Goal: Transaction & Acquisition: Obtain resource

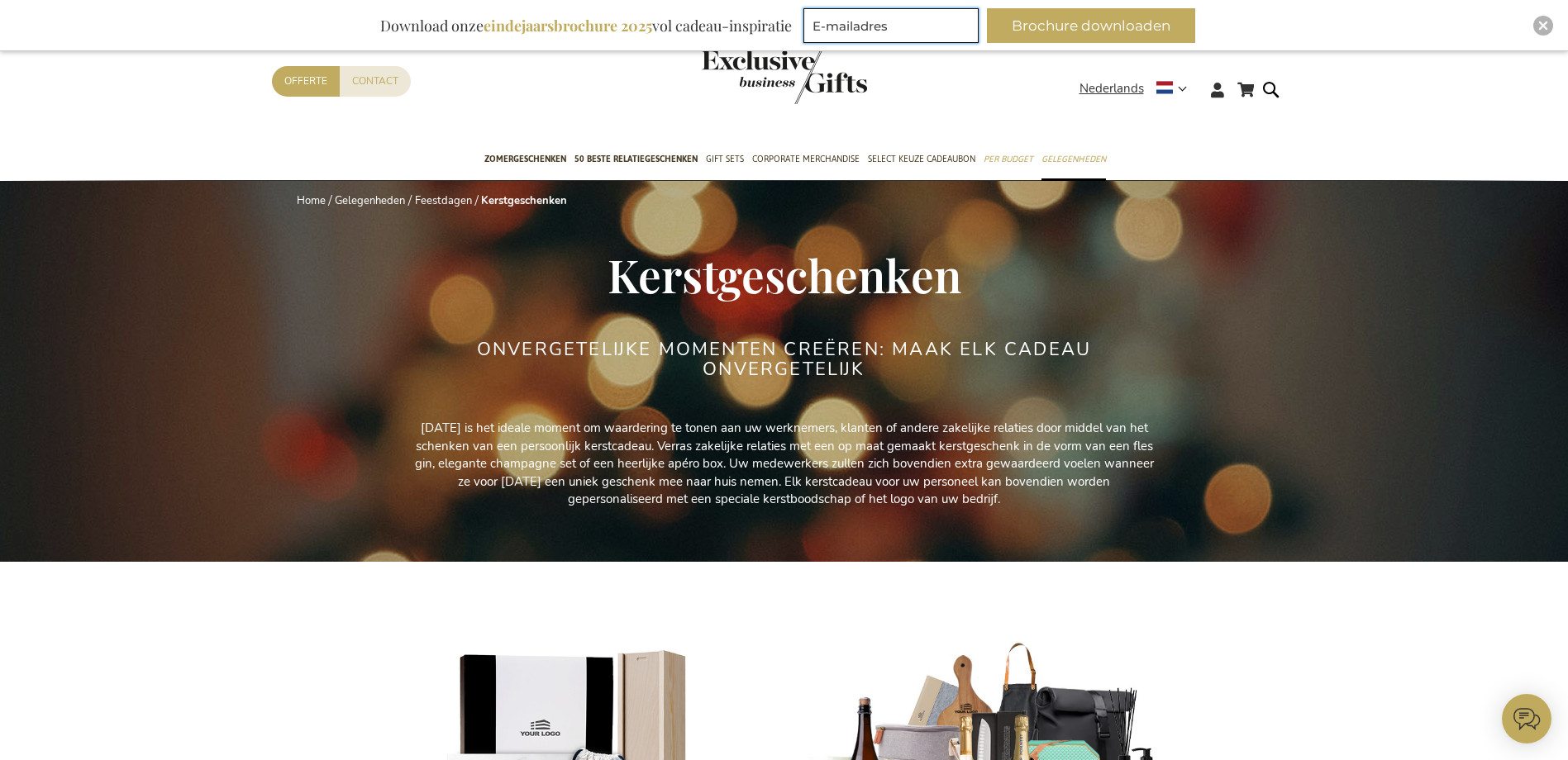
click at [958, 26] on input "E-mailadres" at bounding box center [891, 26] width 176 height 35
type input "l.debie@dbwork.com"
click at [1074, 22] on button "Brochure downloaden" at bounding box center [1090, 26] width 208 height 35
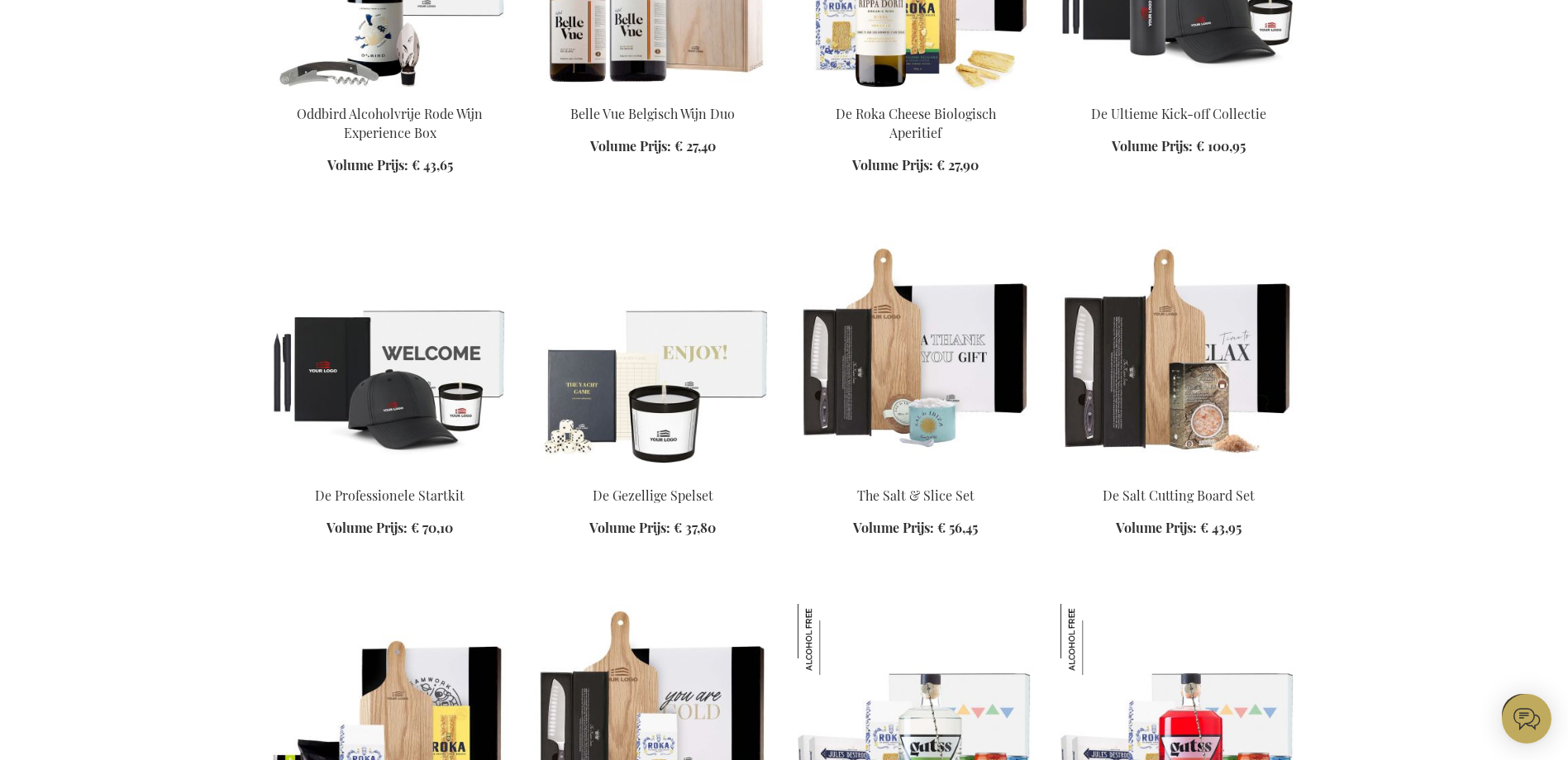
scroll to position [1817, 0]
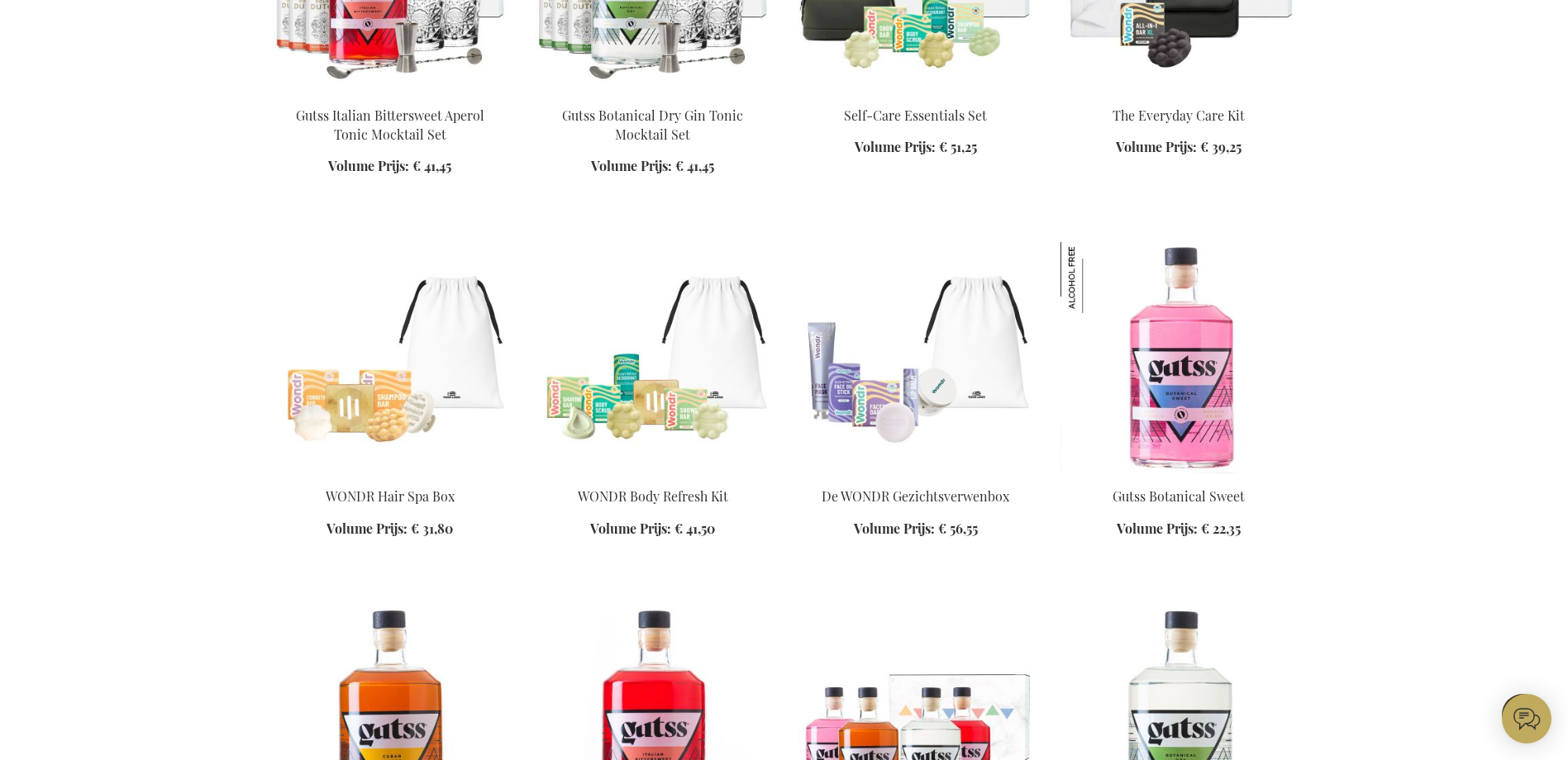
scroll to position [3057, 0]
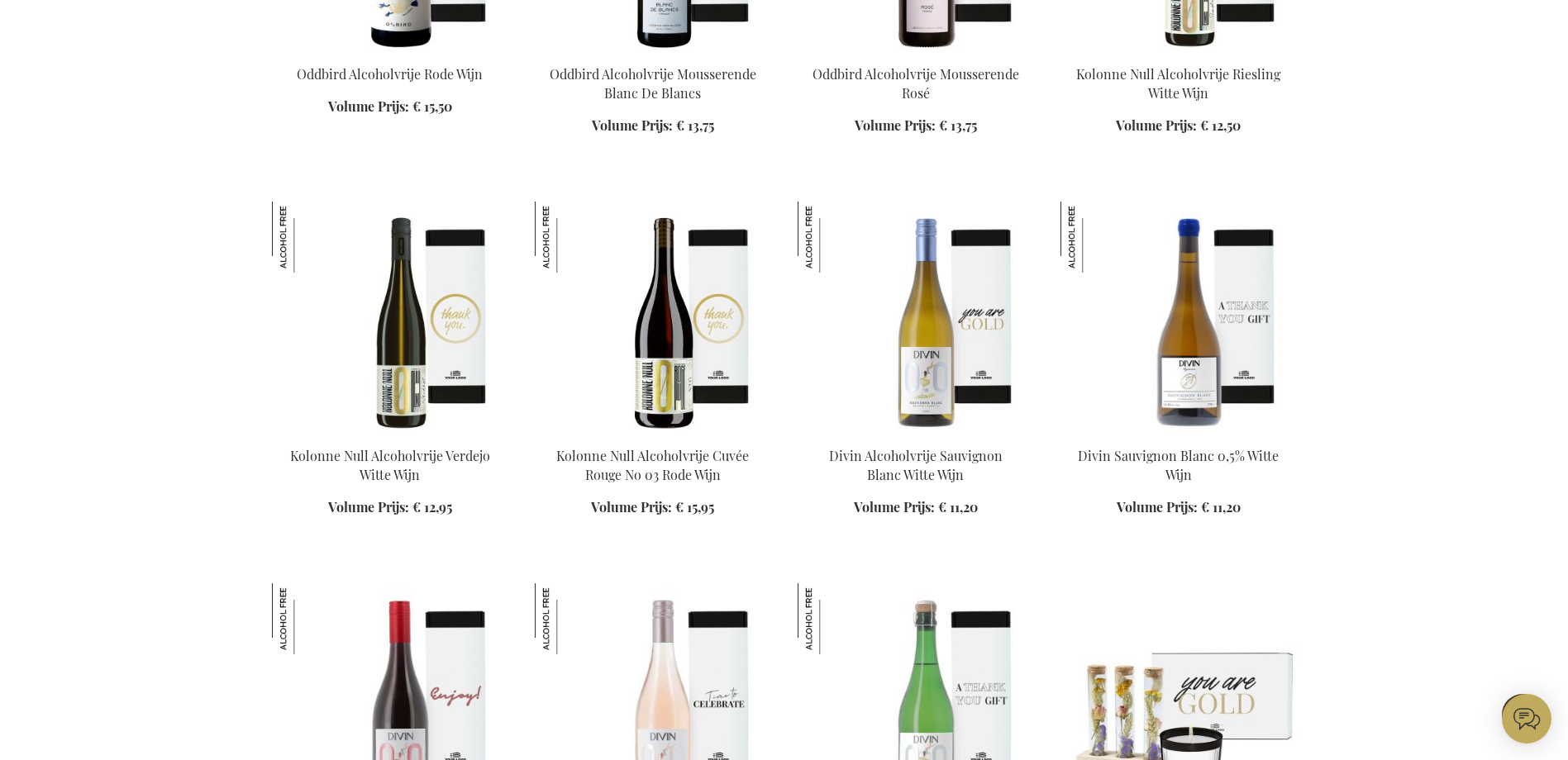
scroll to position [5452, 0]
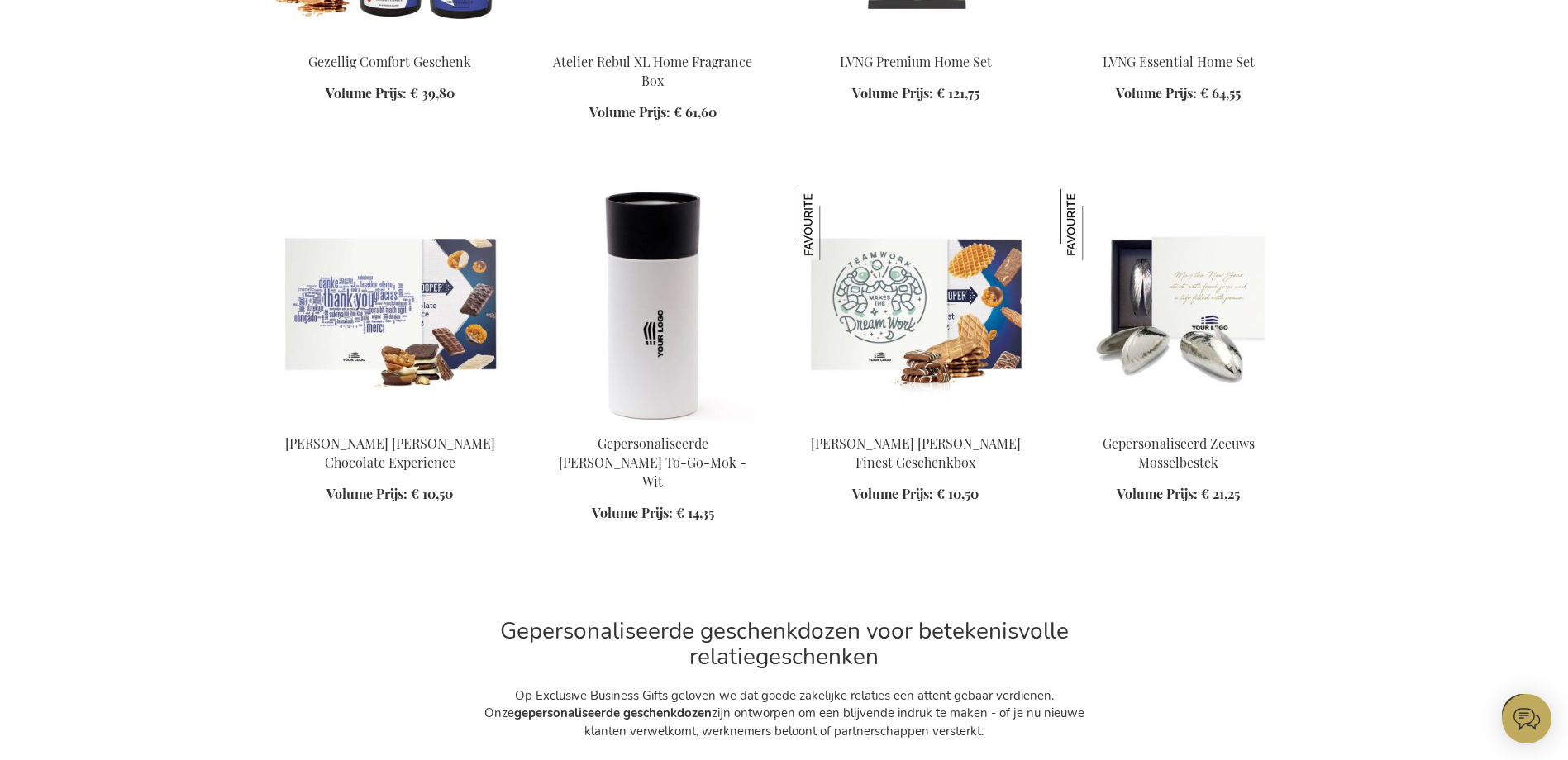
scroll to position [9416, 0]
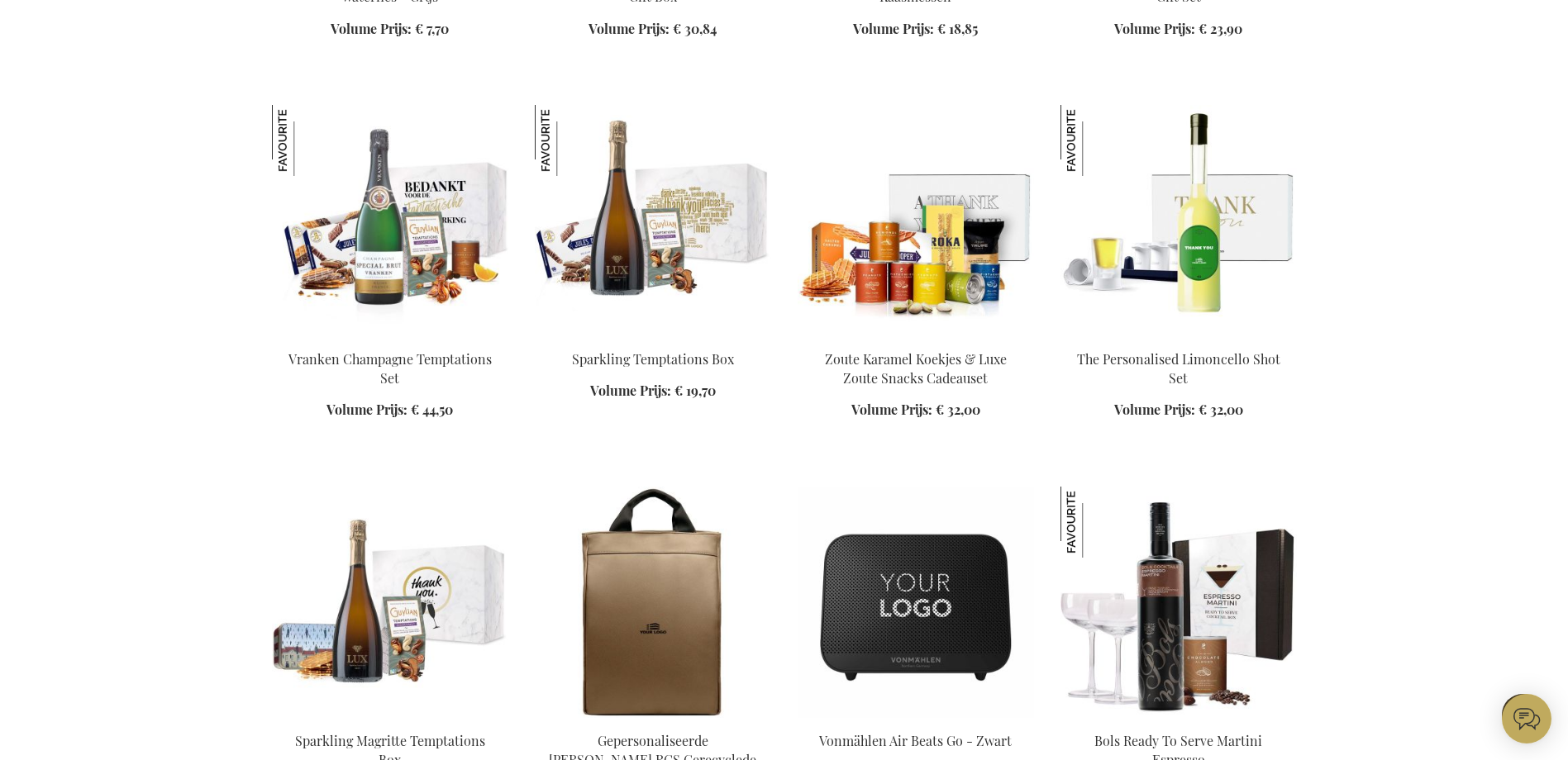
scroll to position [11234, 0]
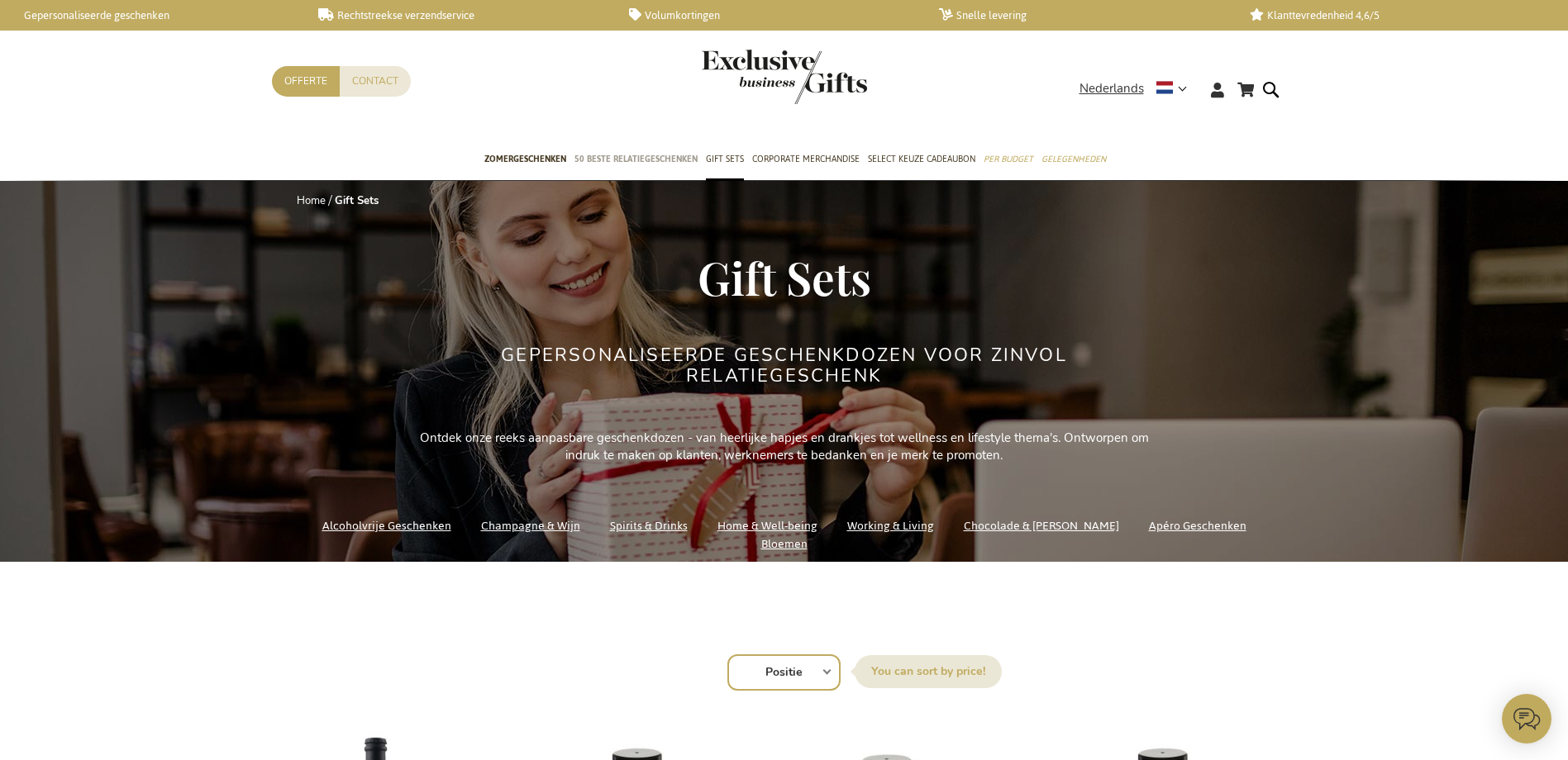
click at [638, 155] on span "50 beste relatiegeschenken" at bounding box center [636, 159] width 123 height 18
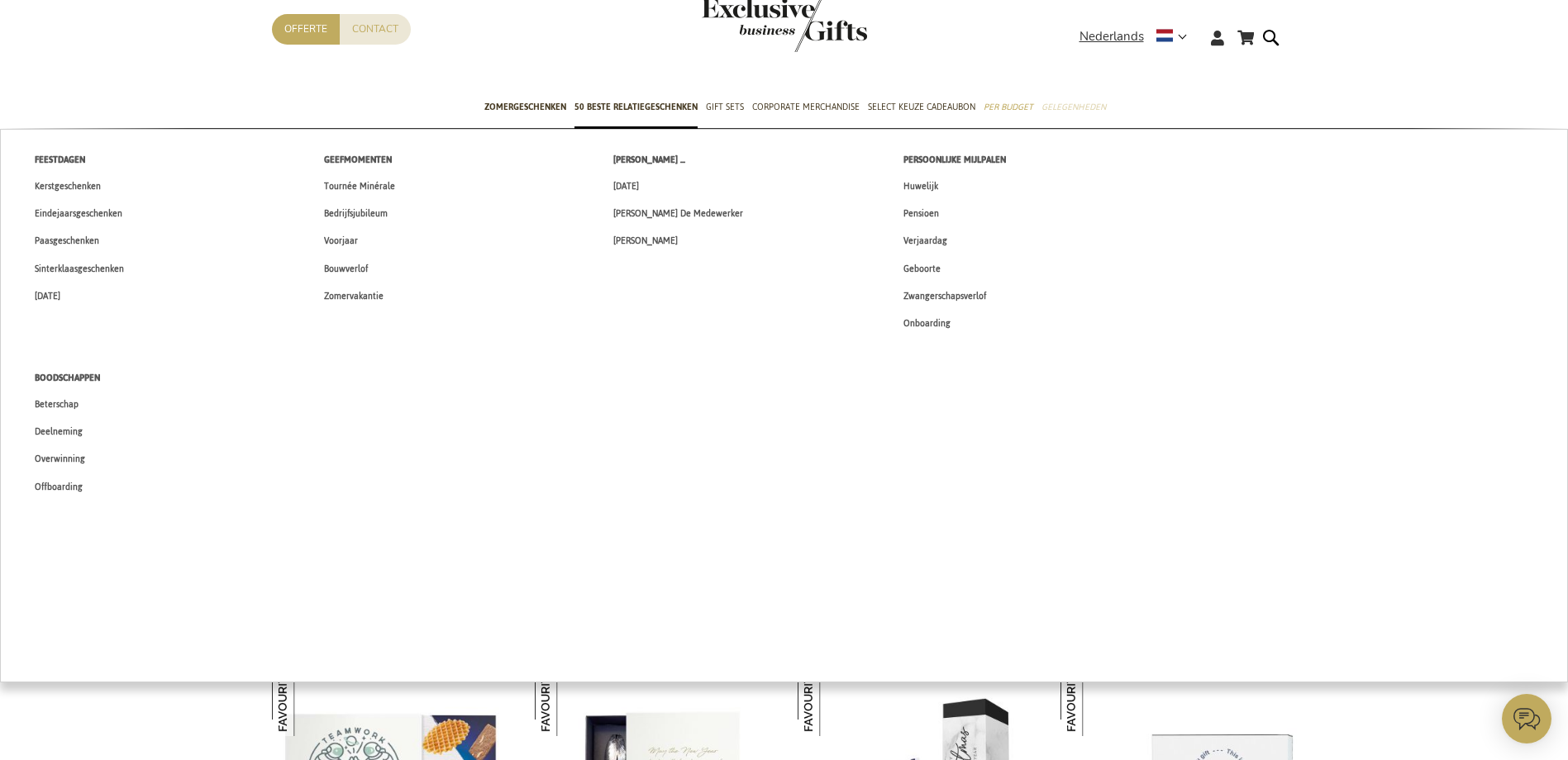
scroll to position [331, 0]
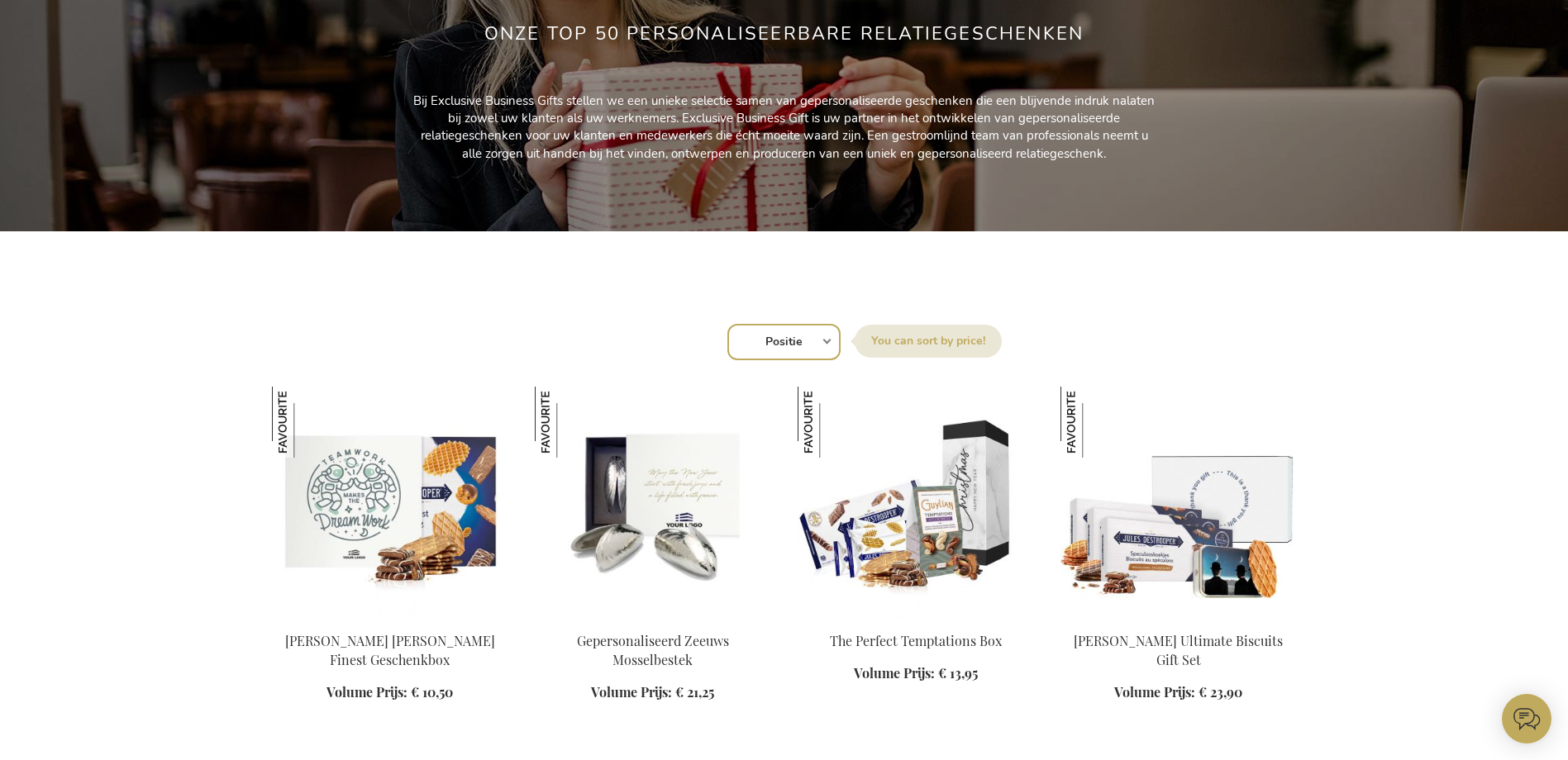
click at [803, 344] on select "Positie Best Sellers Meest bekeken Nieuw Biggest Saving Price: low to high Pric…" at bounding box center [784, 342] width 114 height 36
select select "price_desc"
click at [727, 324] on select "Positie Best Sellers Meest bekeken Nieuw Biggest Saving Price: low to high Pric…" at bounding box center [784, 342] width 114 height 36
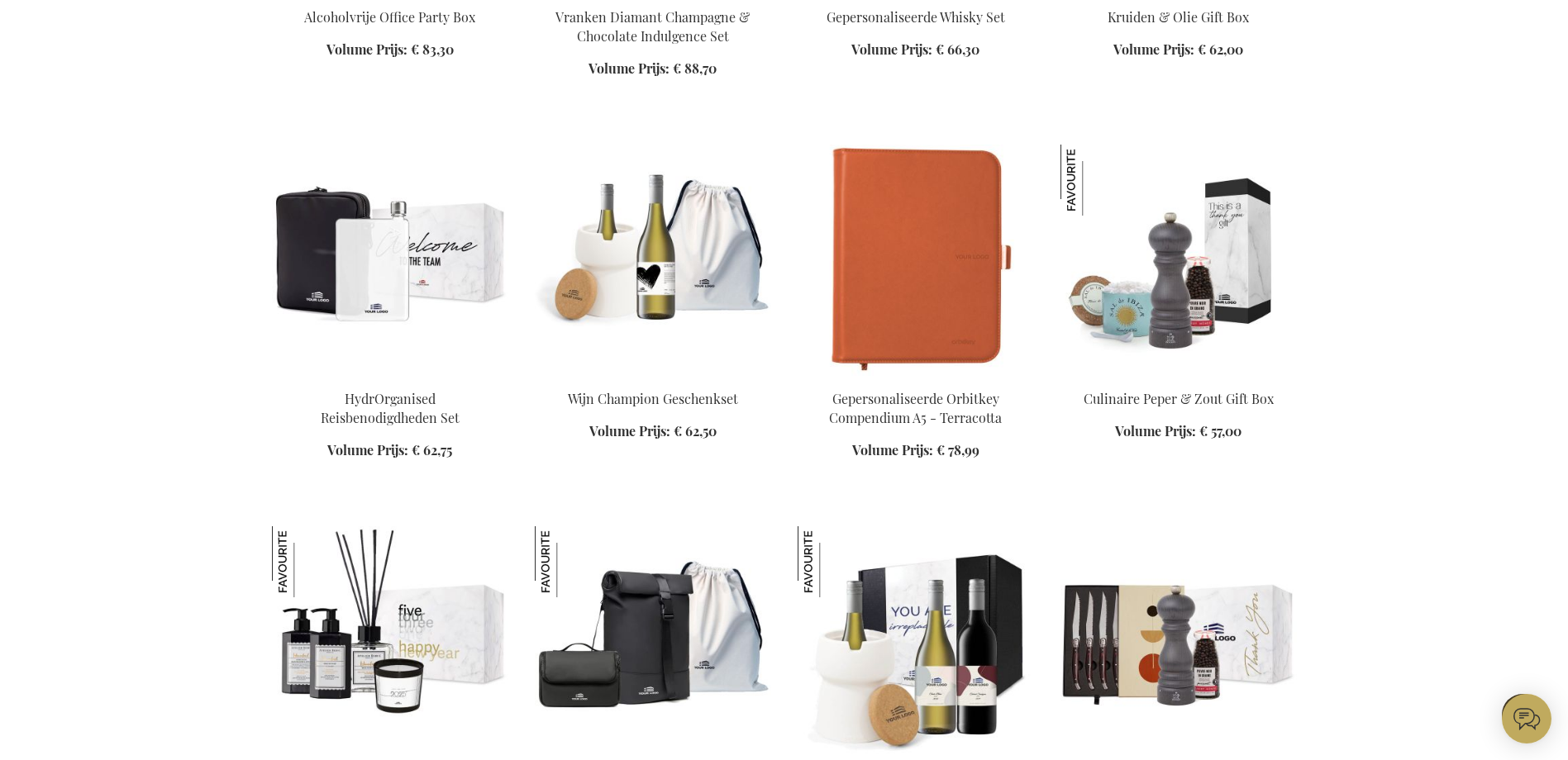
scroll to position [991, 0]
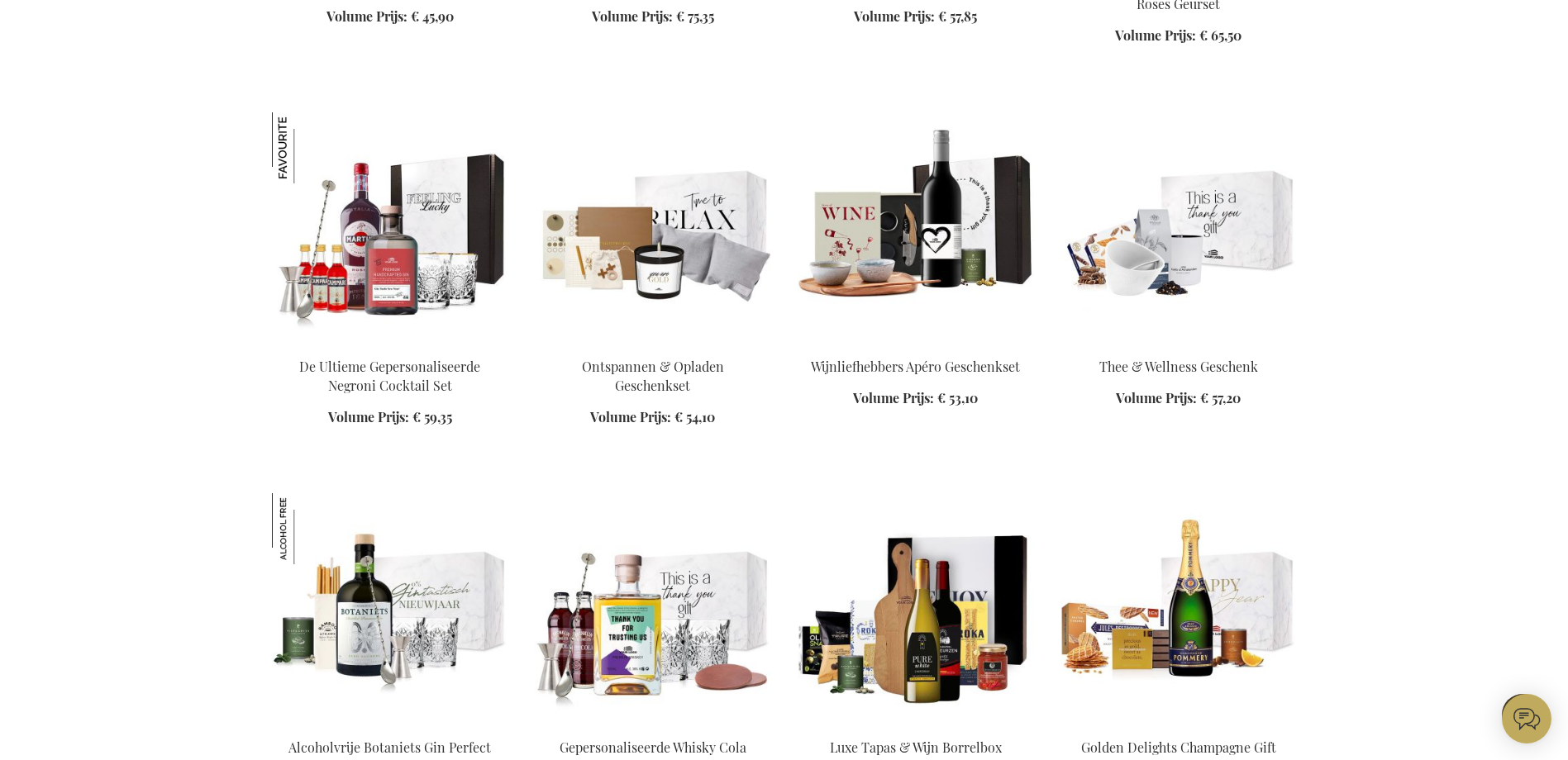
scroll to position [2726, 0]
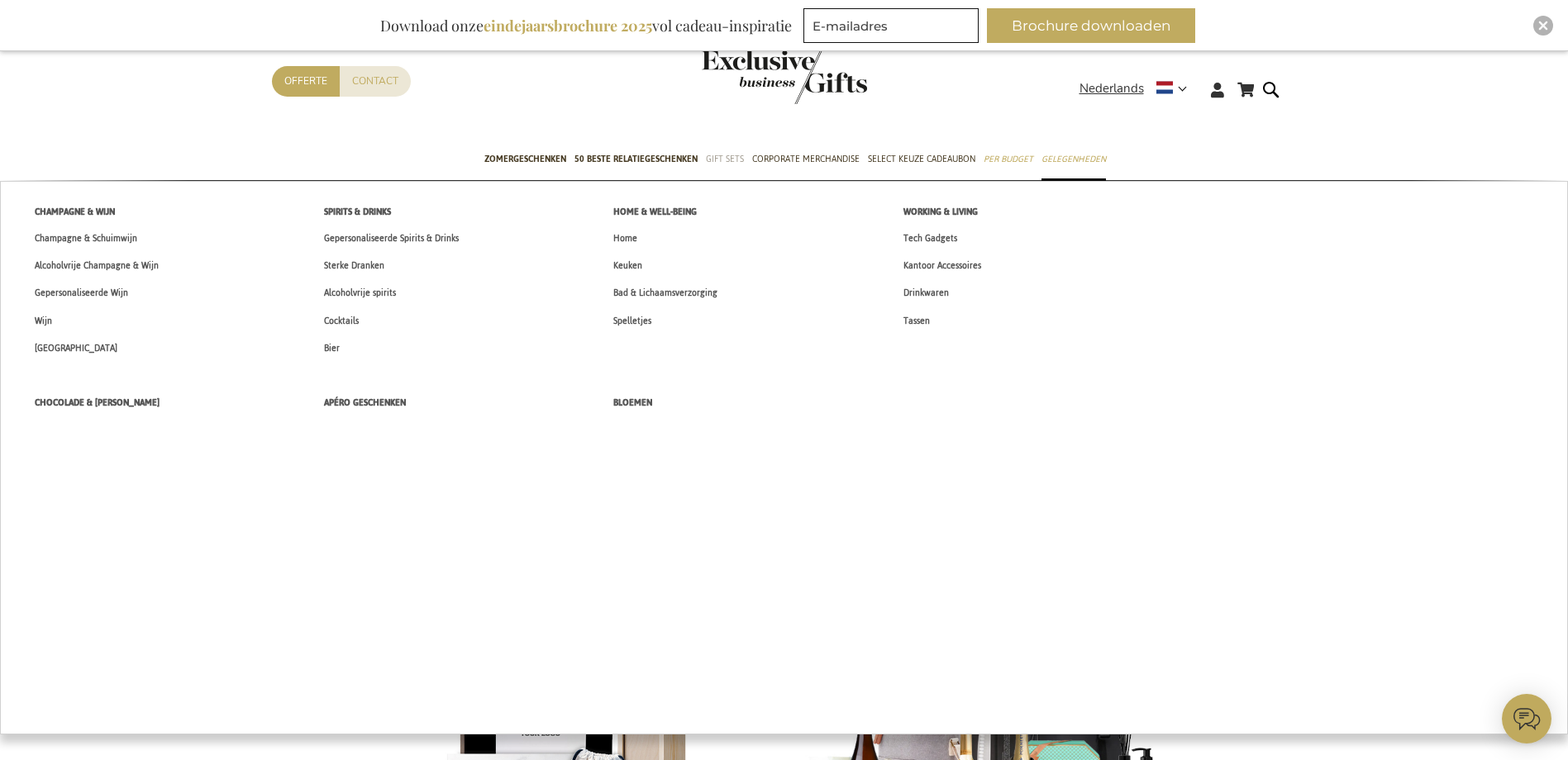
click at [733, 157] on span "Gift Sets" at bounding box center [724, 159] width 38 height 18
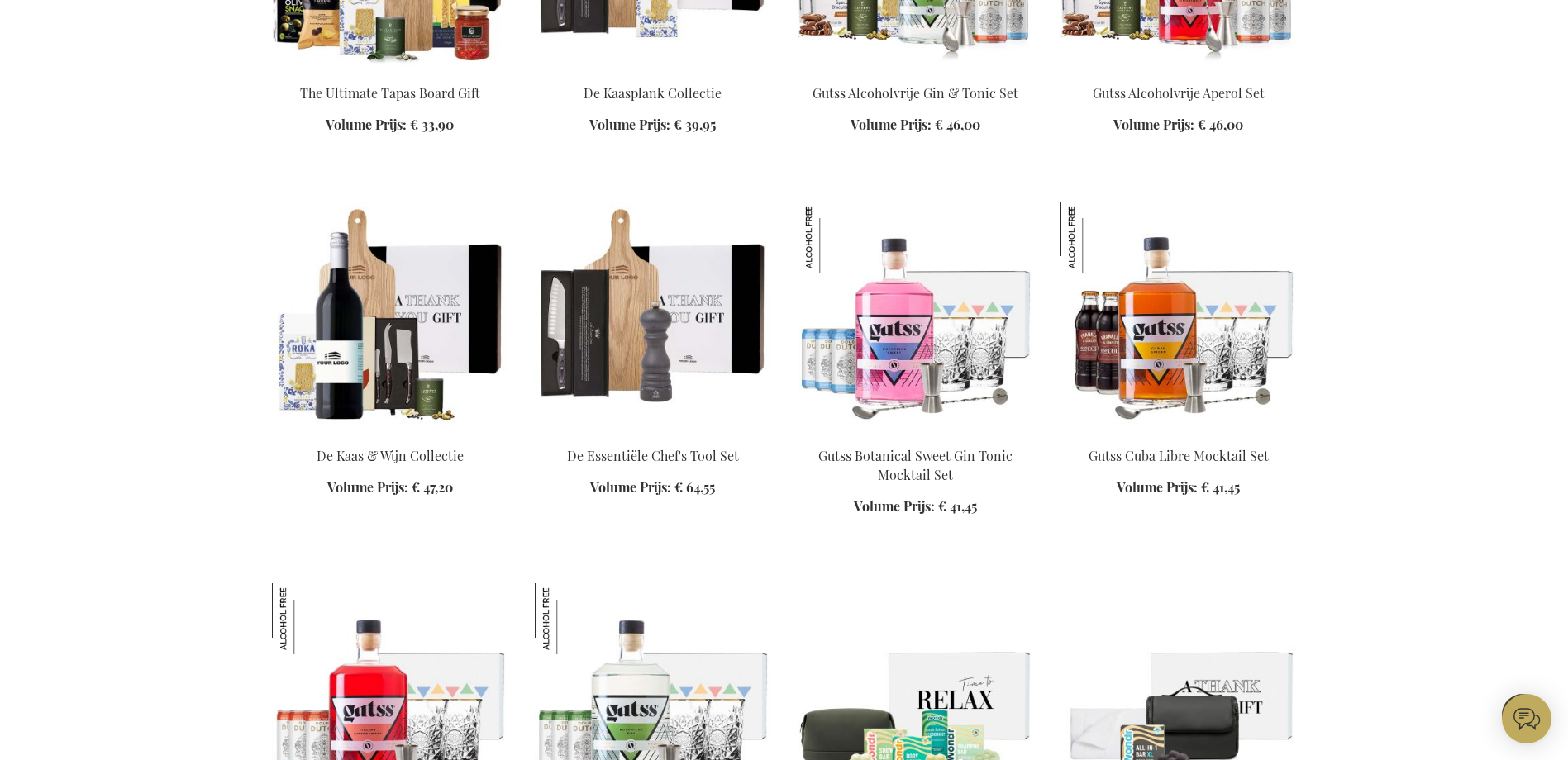
scroll to position [2065, 0]
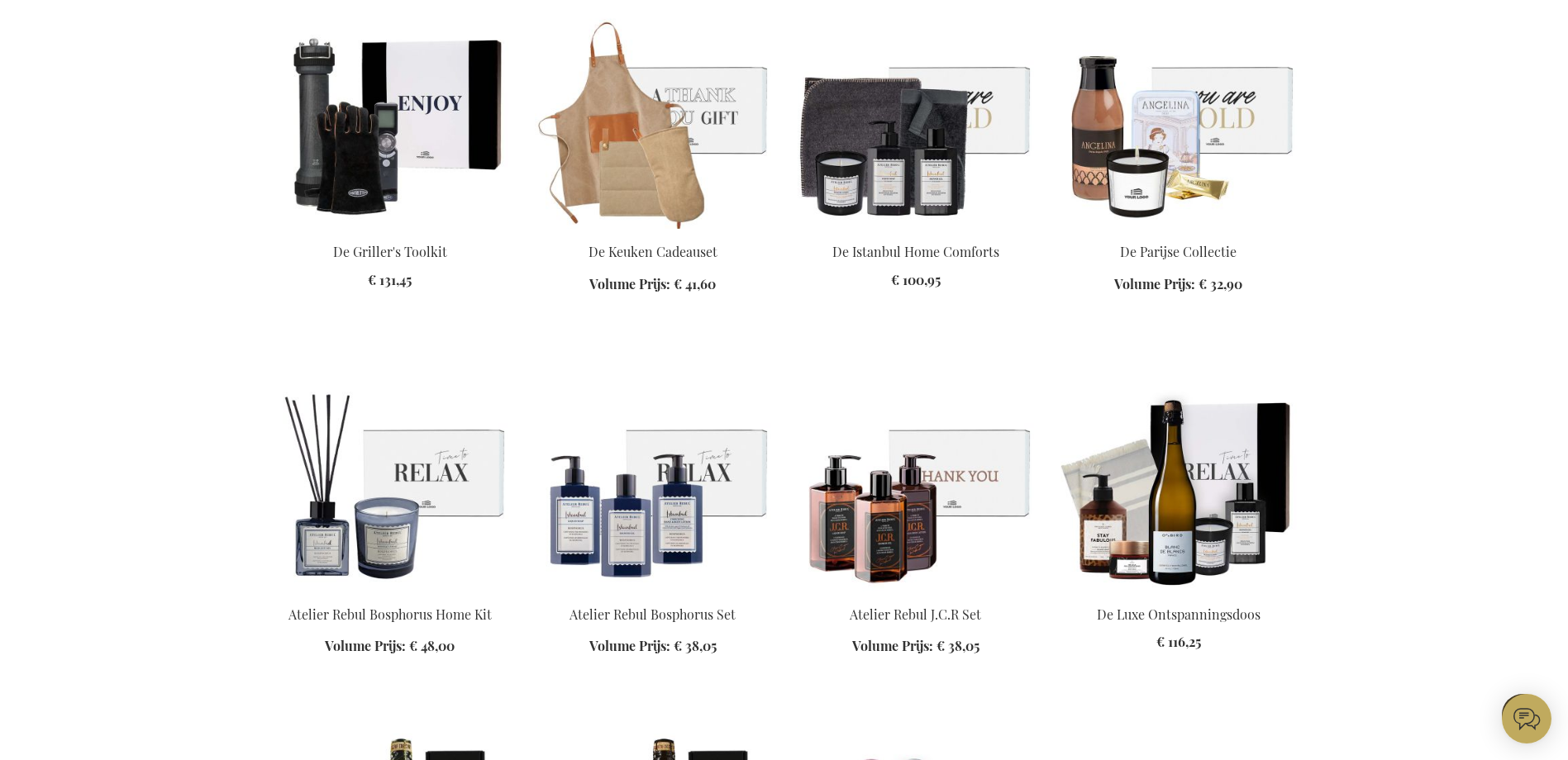
scroll to position [3800, 0]
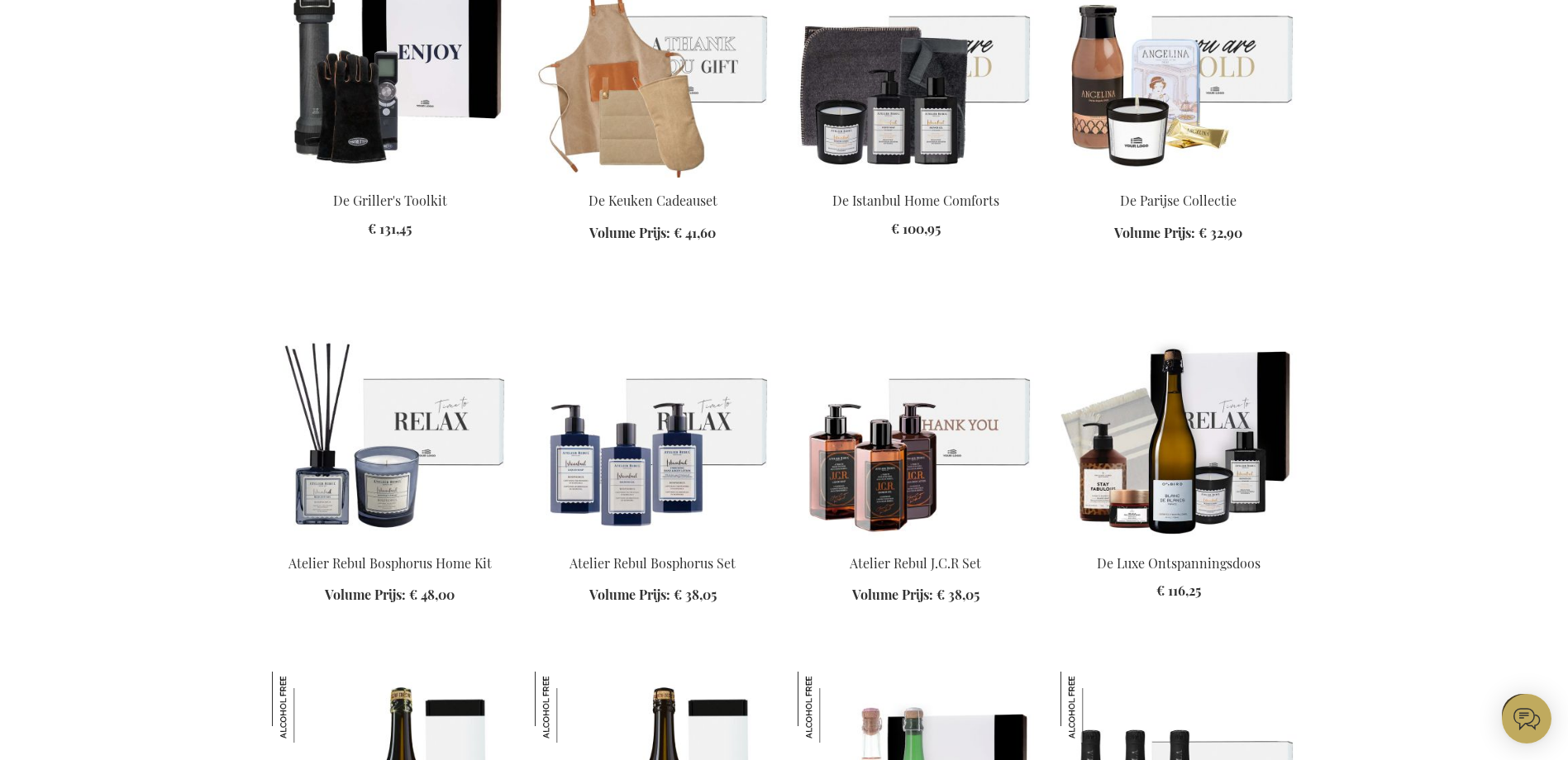
scroll to position [3717, 0]
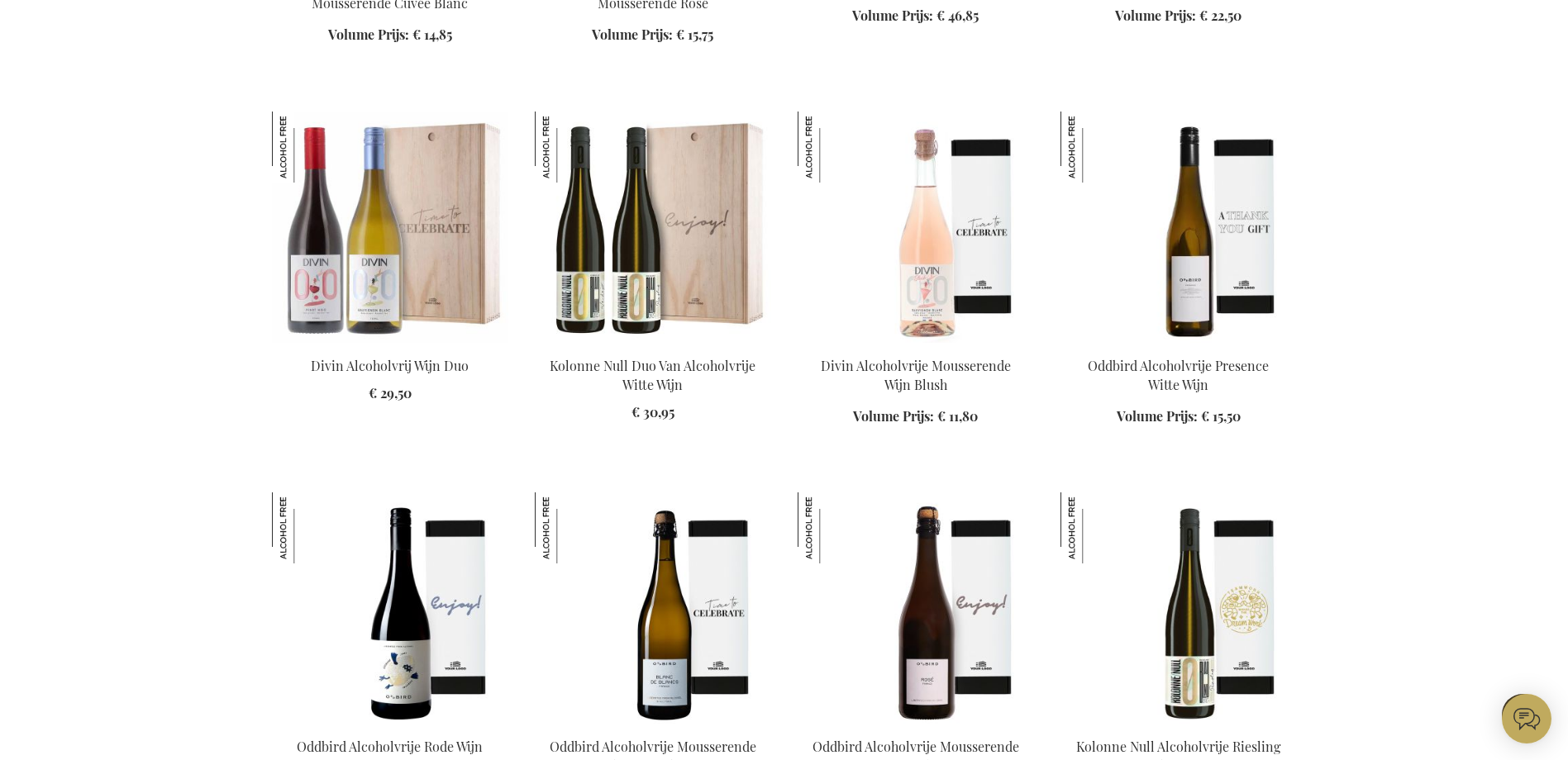
scroll to position [4708, 0]
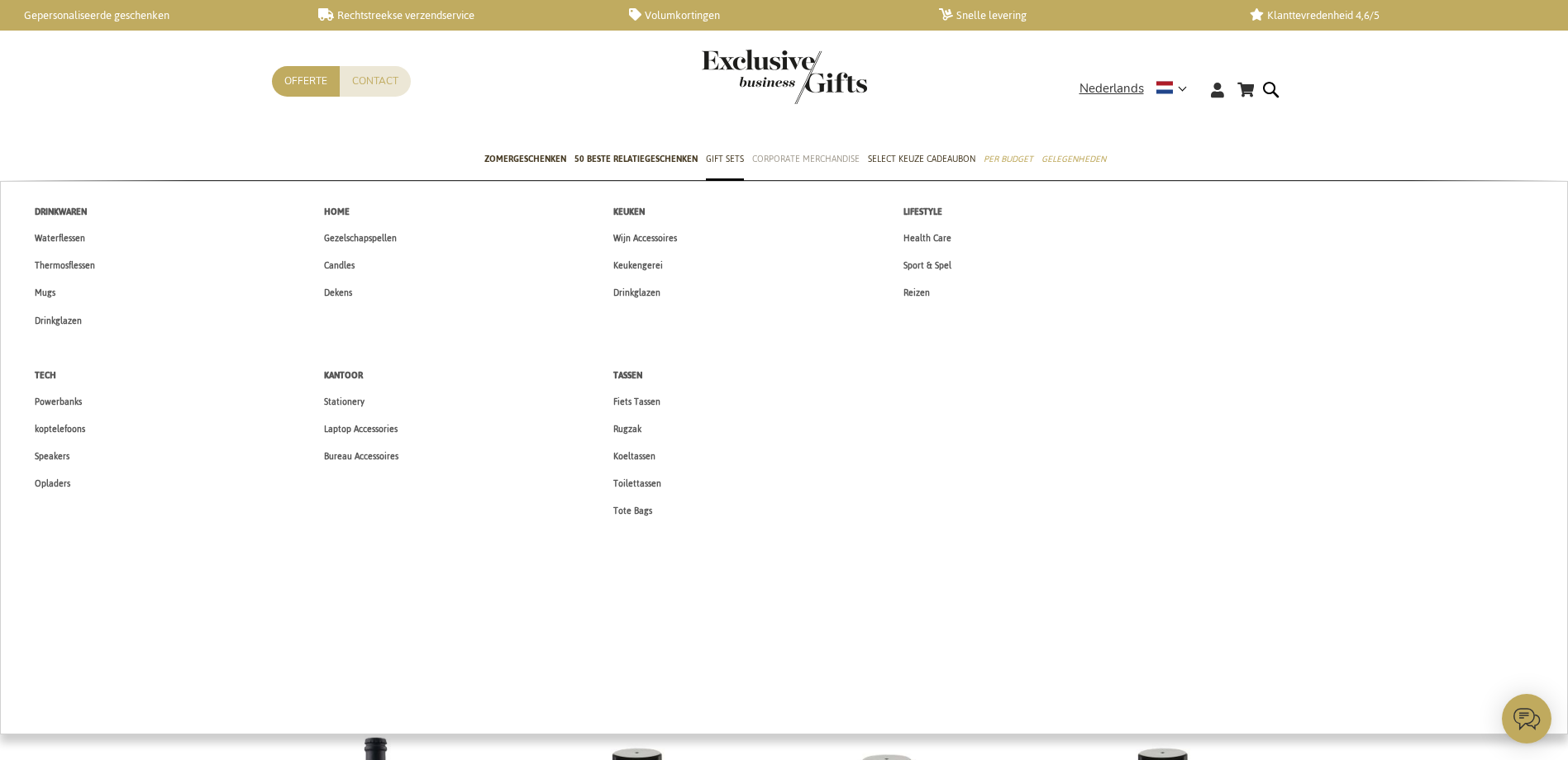
click at [803, 157] on span "Corporate Merchandise" at bounding box center [806, 159] width 107 height 18
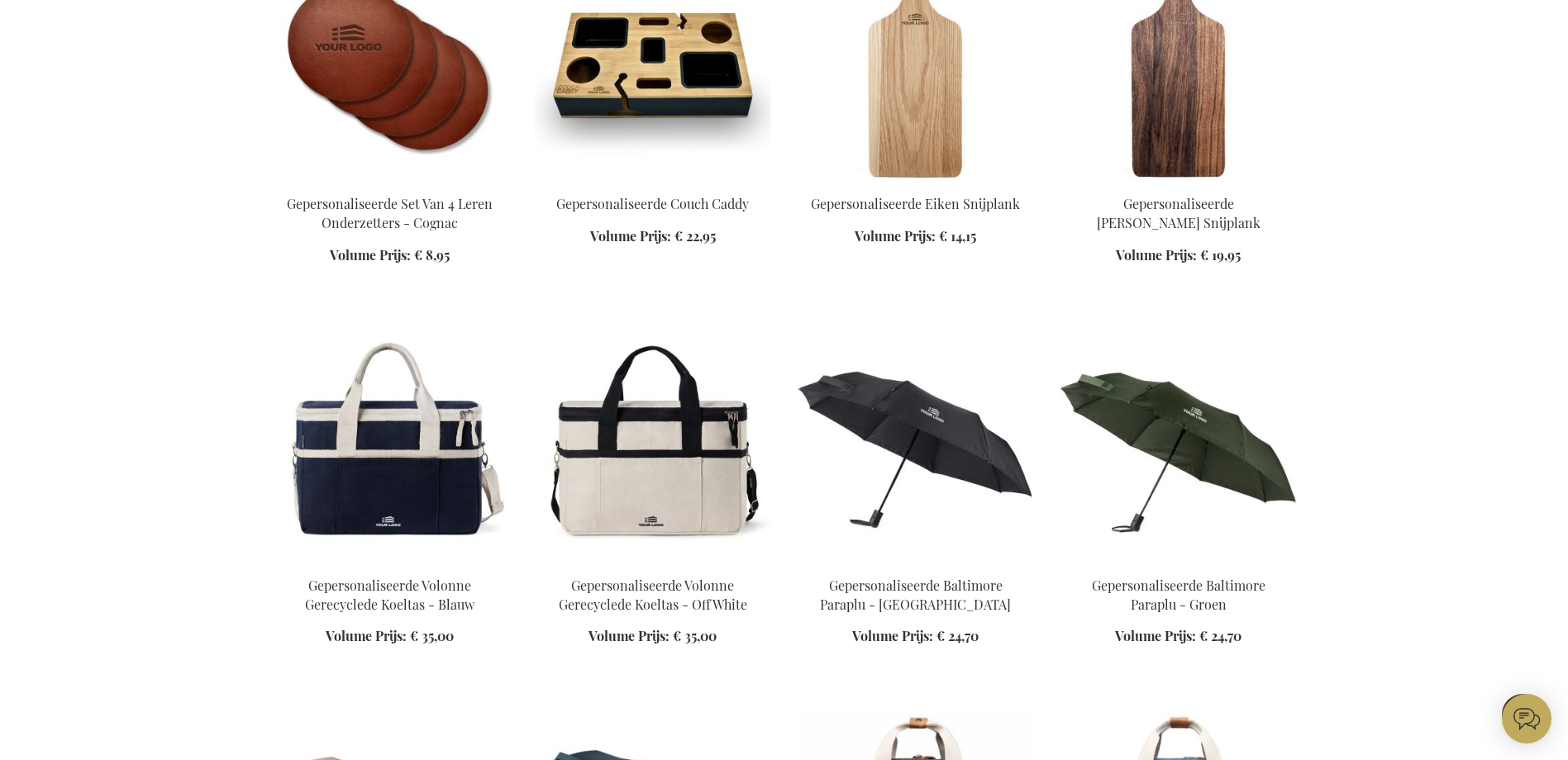
scroll to position [1569, 0]
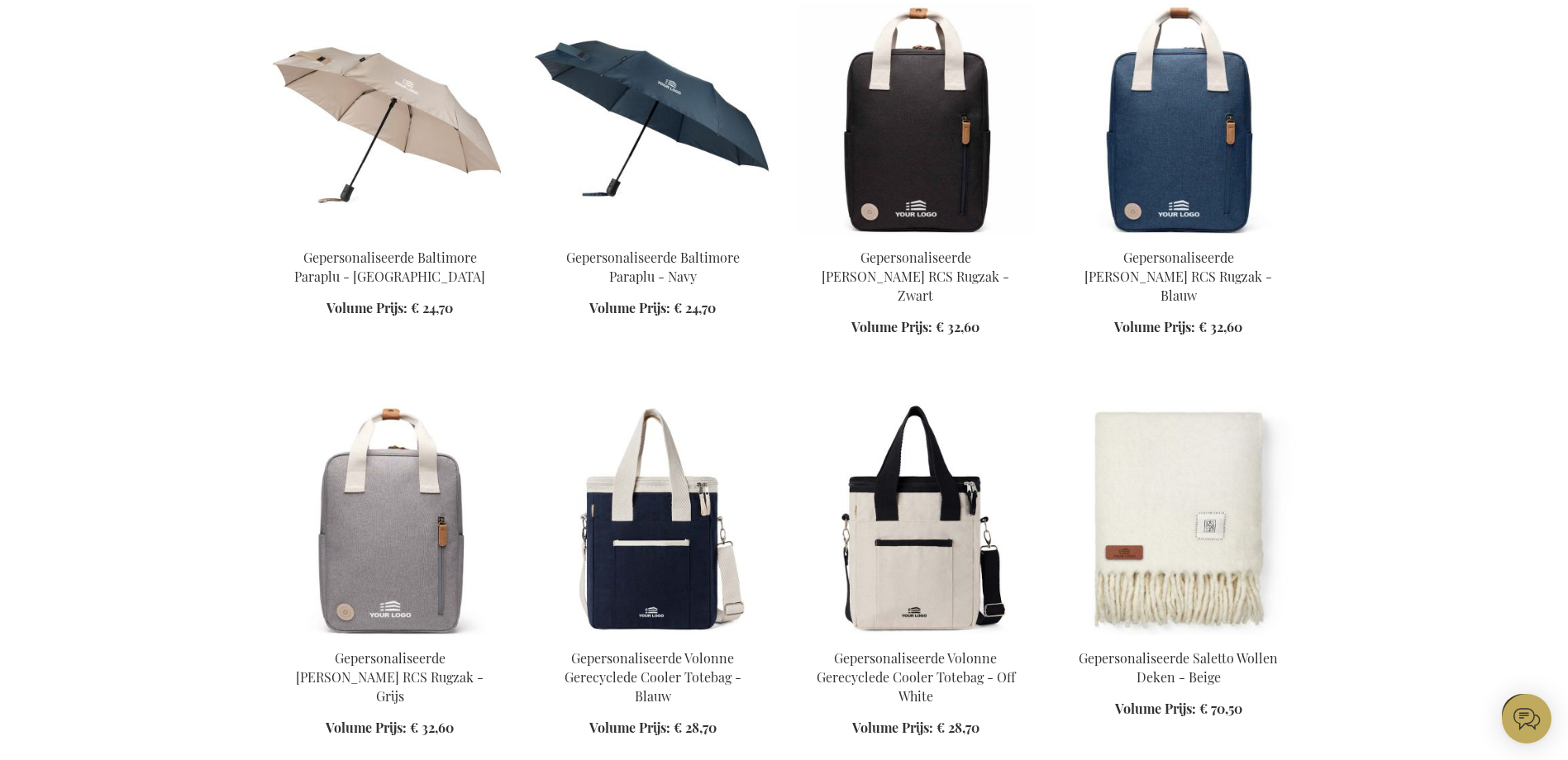
scroll to position [2313, 0]
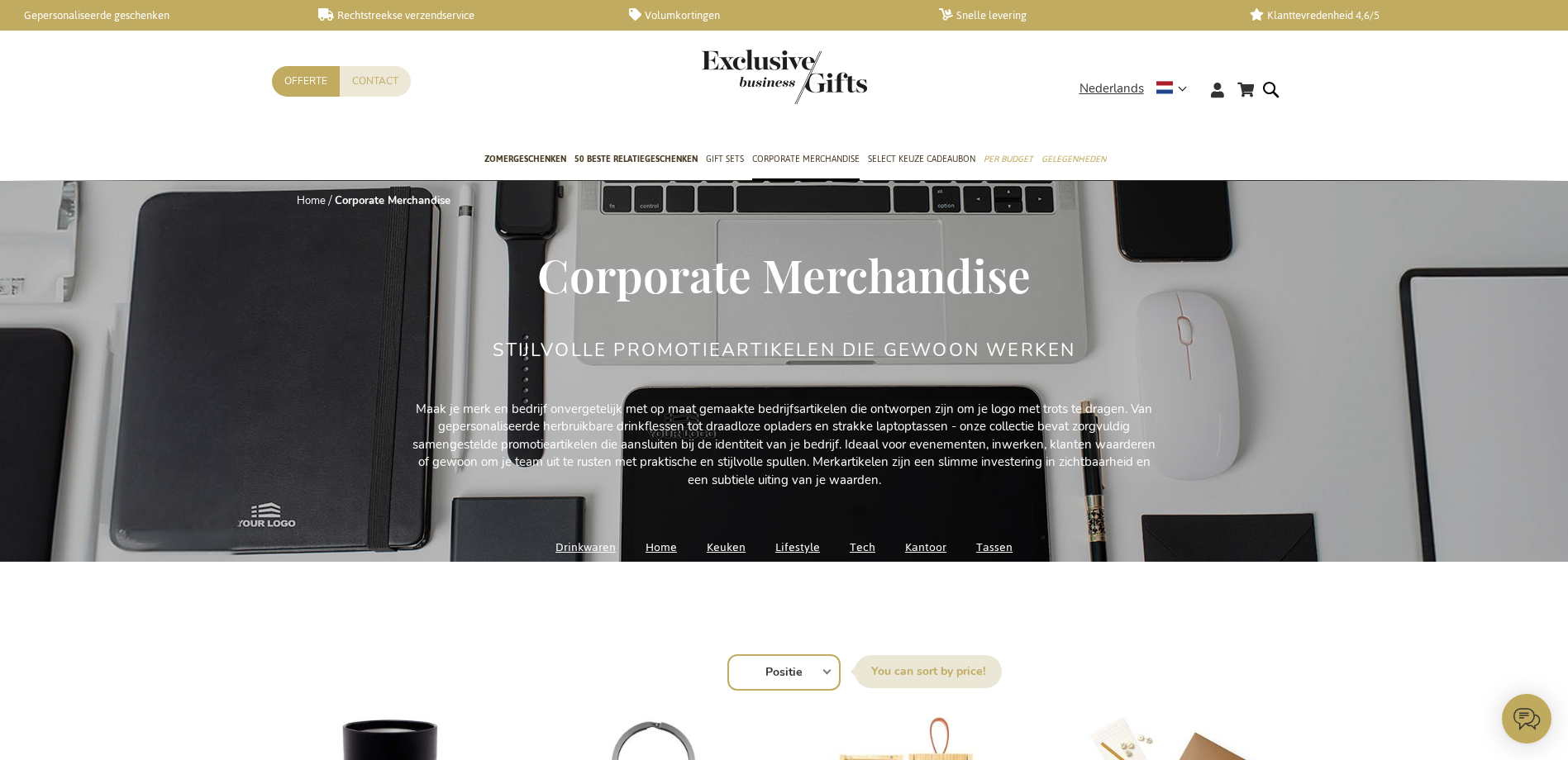
click at [792, 69] on img "store logo" at bounding box center [784, 77] width 165 height 54
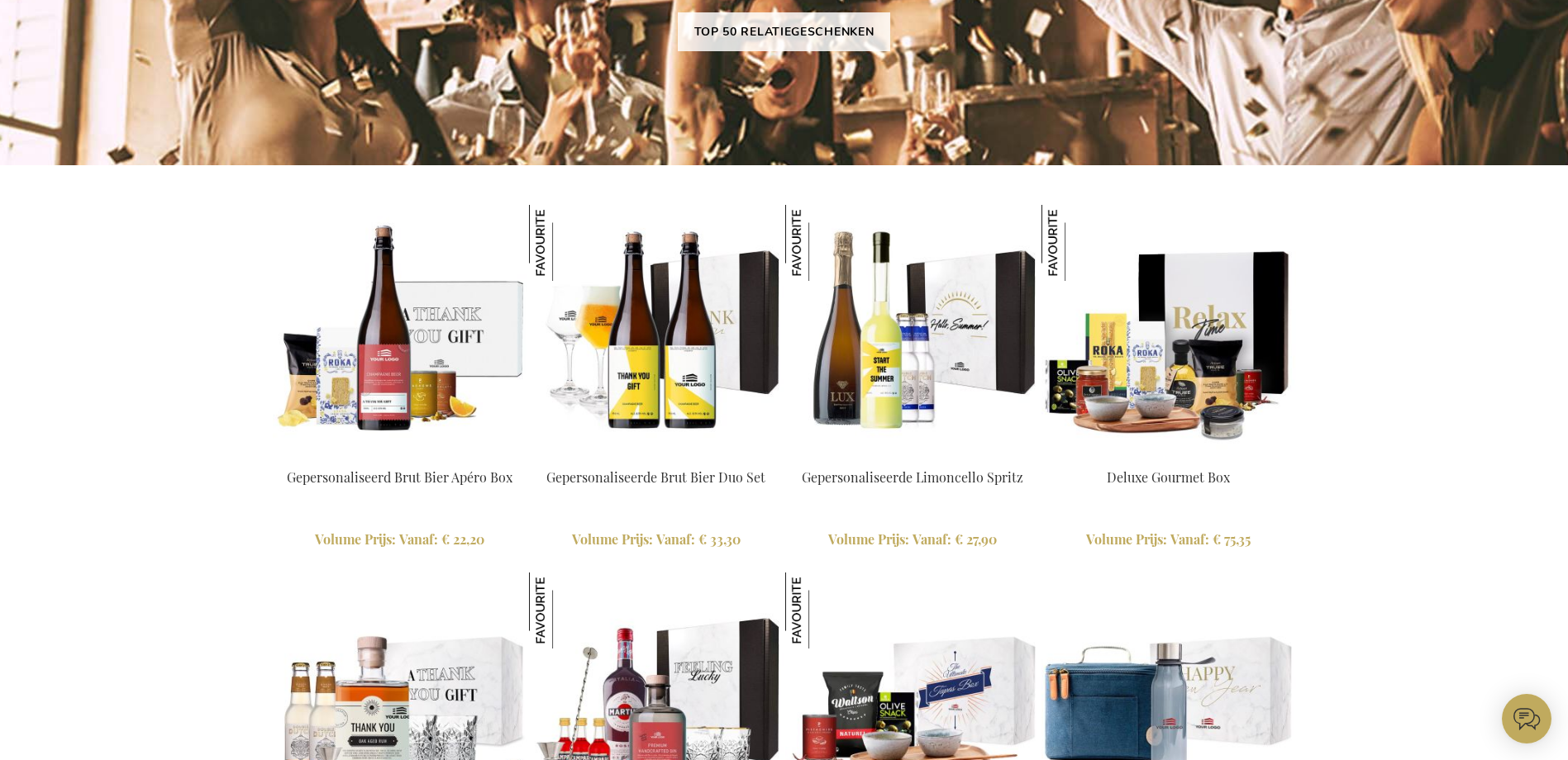
scroll to position [1569, 0]
